Goal: Find specific page/section: Find specific page/section

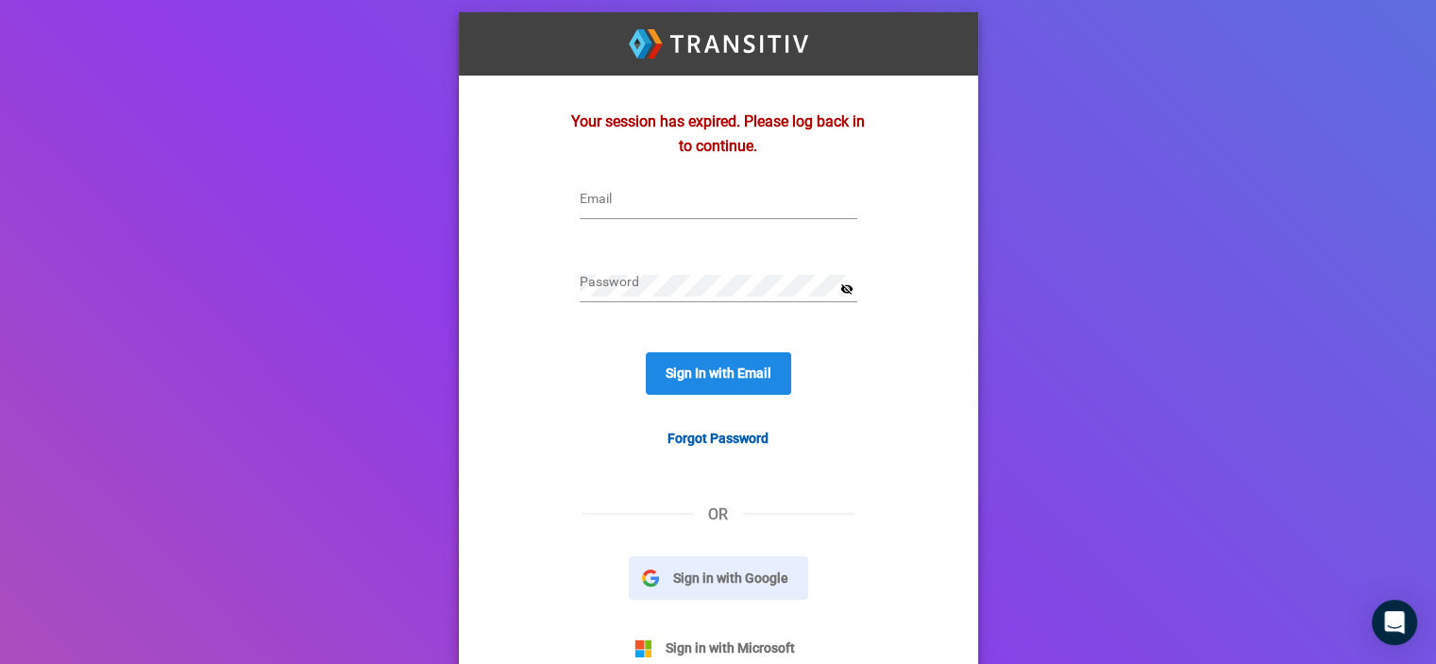
click at [696, 584] on span "Sign in with Google" at bounding box center [731, 577] width 144 height 21
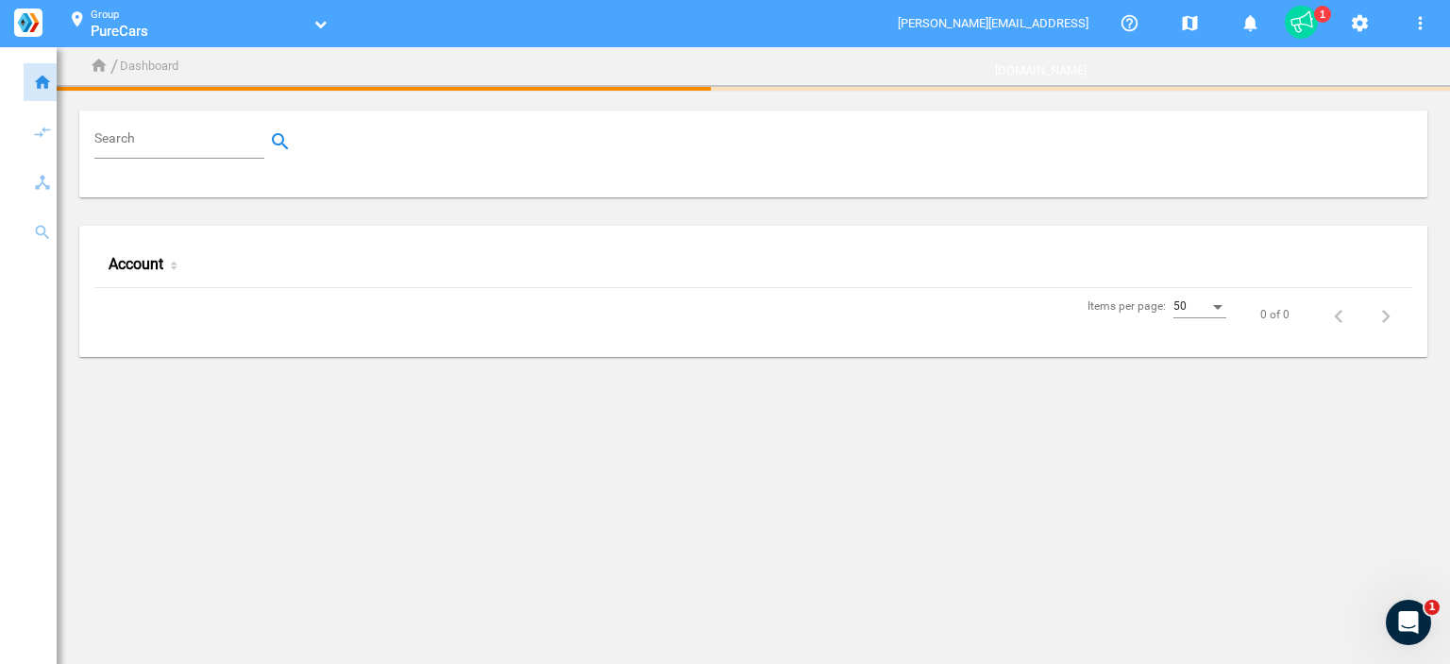
click at [188, 144] on input "Search" at bounding box center [183, 141] width 178 height 23
paste input "70000200"
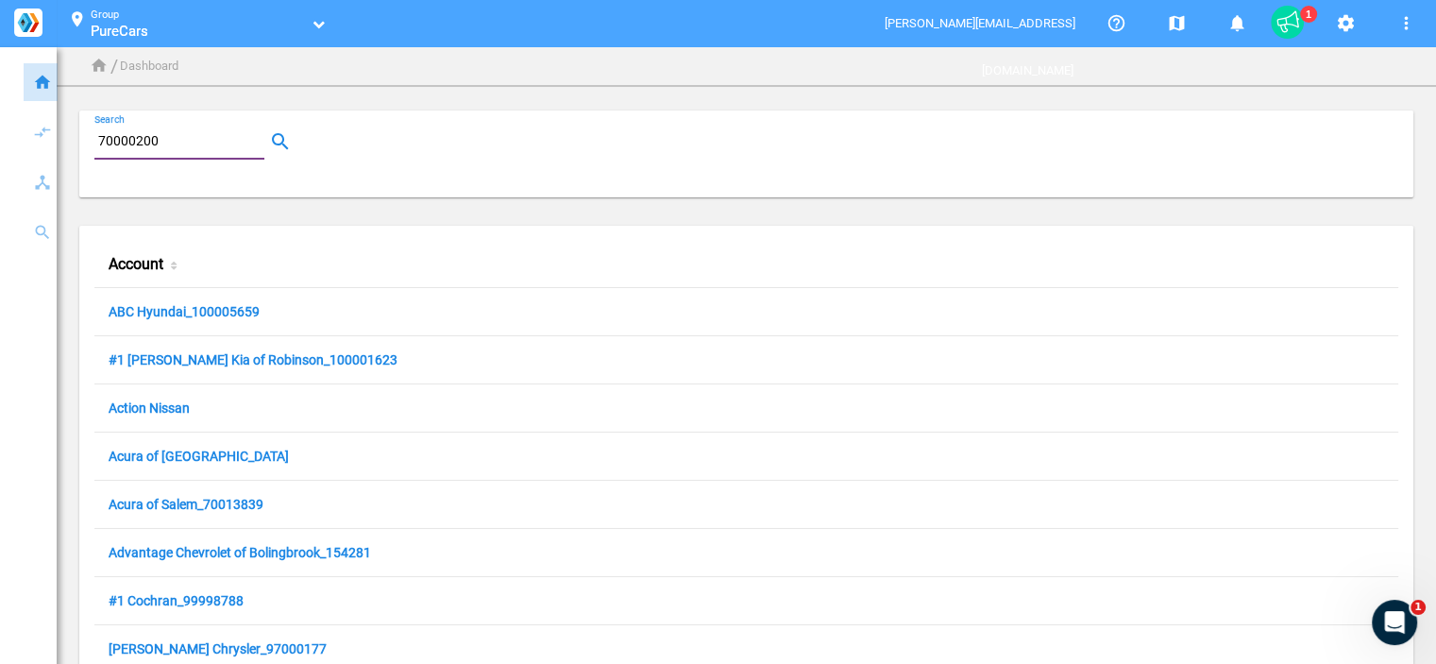
type input "70000200"
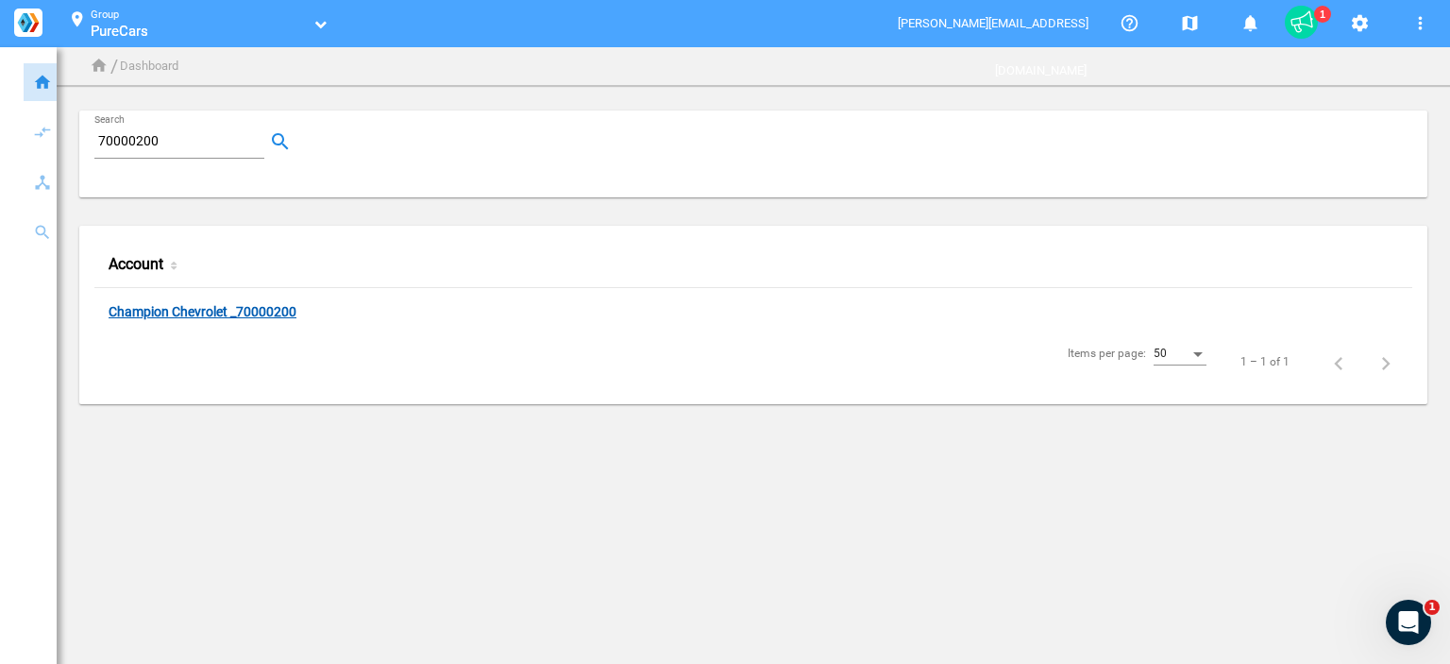
click at [207, 307] on link "Champion Chevrolet _70000200" at bounding box center [203, 313] width 188 height 18
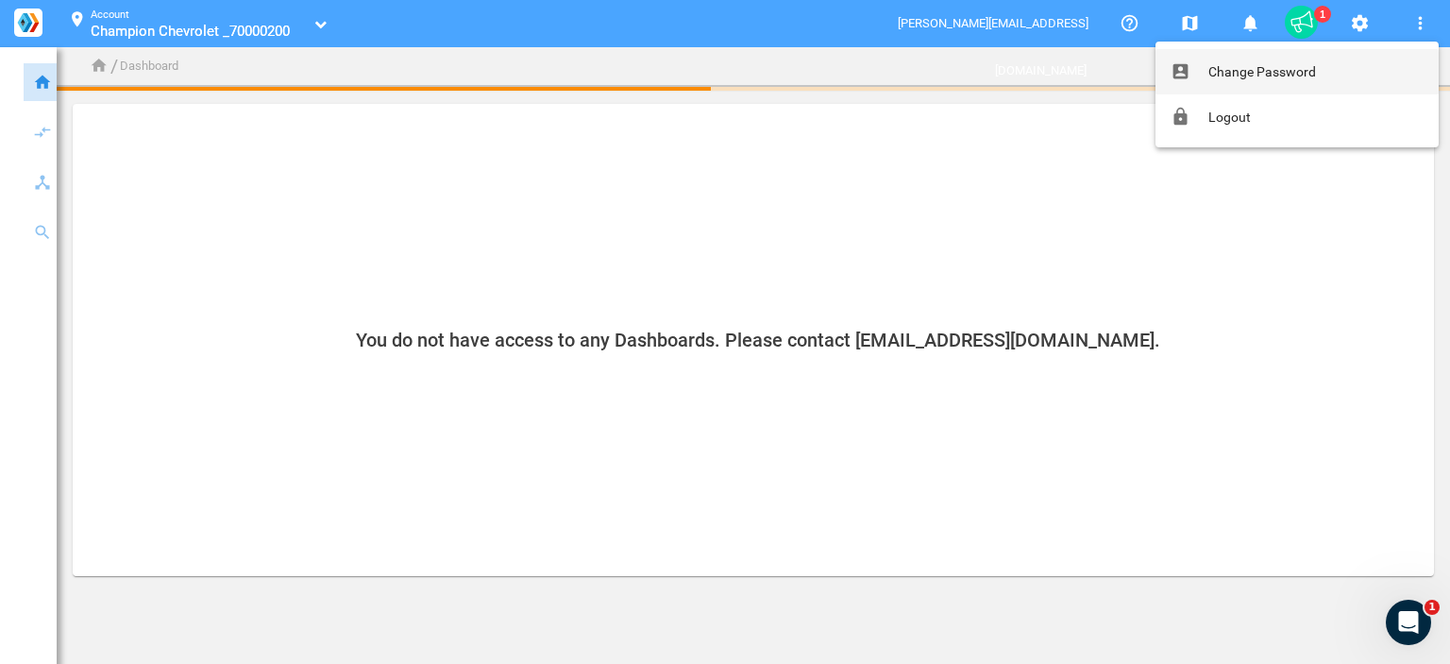
click at [1351, 25] on div at bounding box center [725, 332] width 1450 height 664
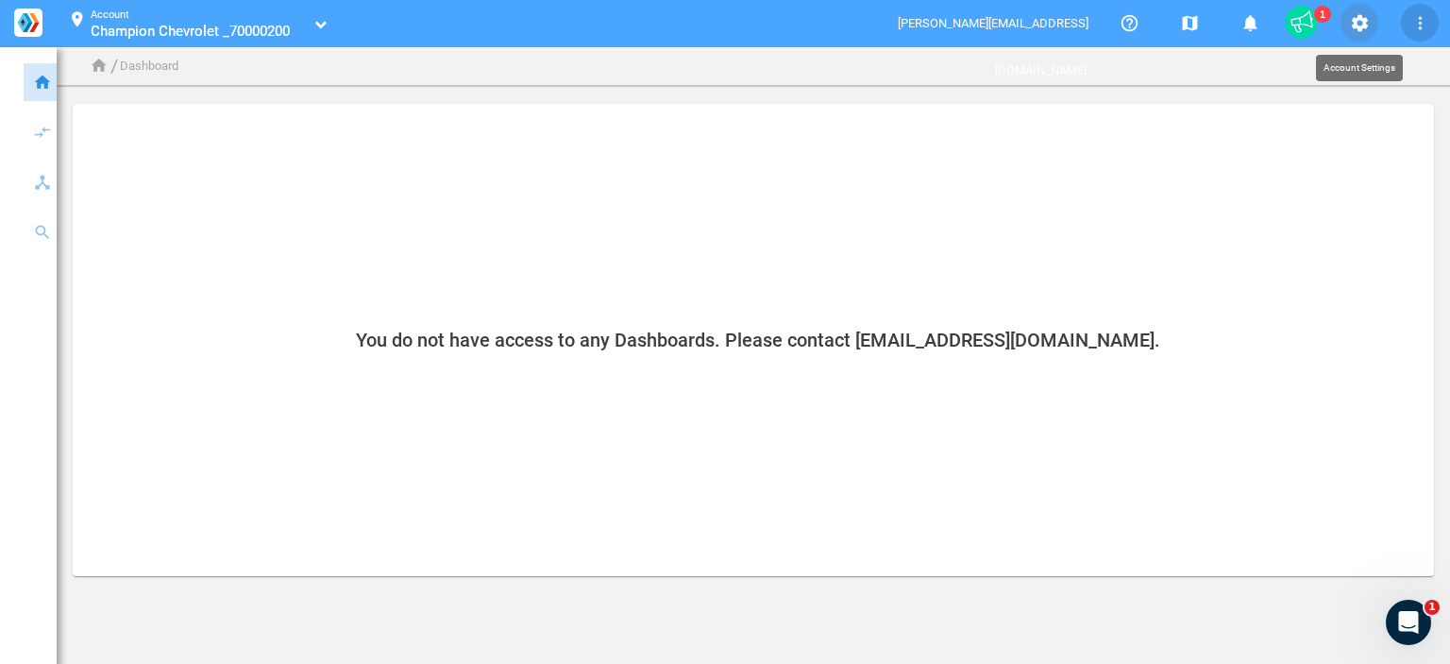
click at [1356, 28] on mat-icon "settings" at bounding box center [1359, 23] width 23 height 23
